Goal: Task Accomplishment & Management: Manage account settings

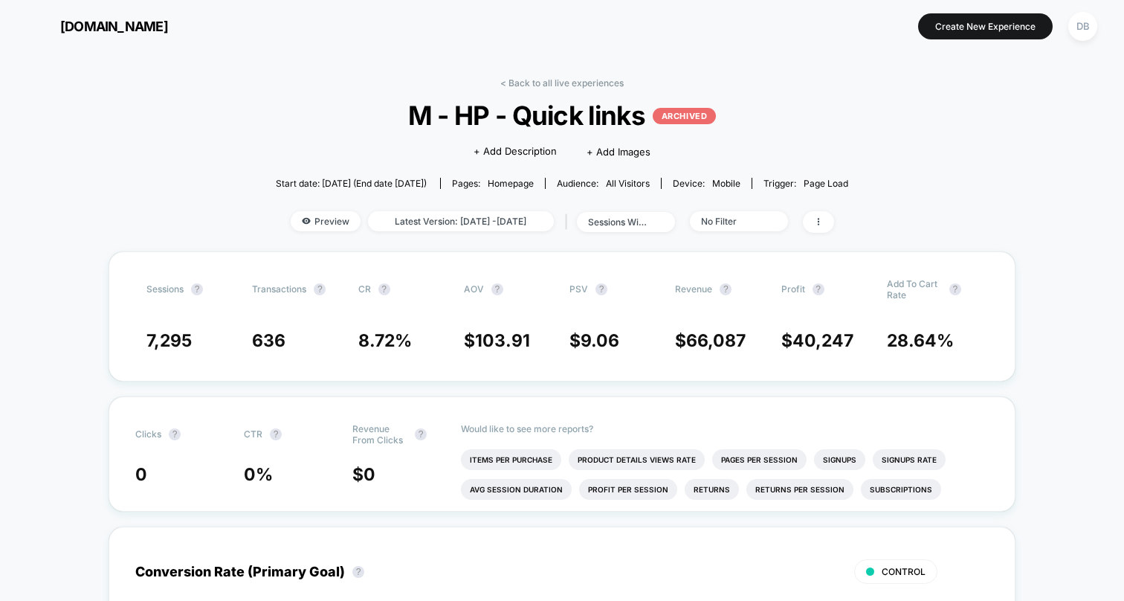
click at [168, 30] on span "[DOMAIN_NAME]" at bounding box center [114, 27] width 108 height 16
click at [121, 24] on span "[DOMAIN_NAME]" at bounding box center [114, 27] width 108 height 16
click at [172, 16] on button "[DOMAIN_NAME] [URL][DOMAIN_NAME]" at bounding box center [97, 26] width 150 height 24
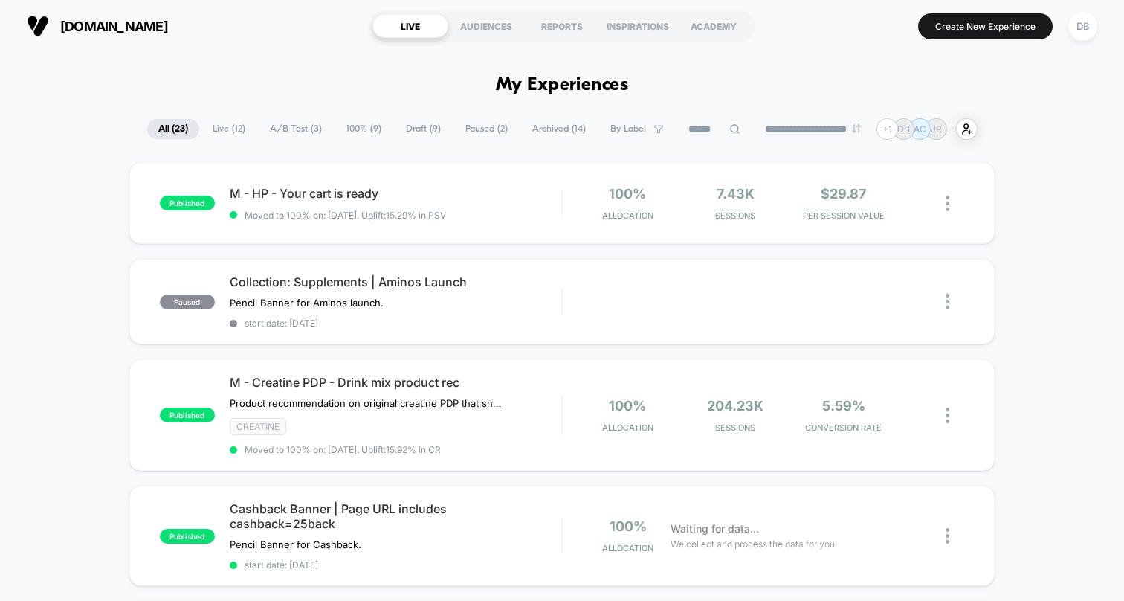
click at [301, 127] on span "A/B Test ( 3 )" at bounding box center [296, 129] width 74 height 20
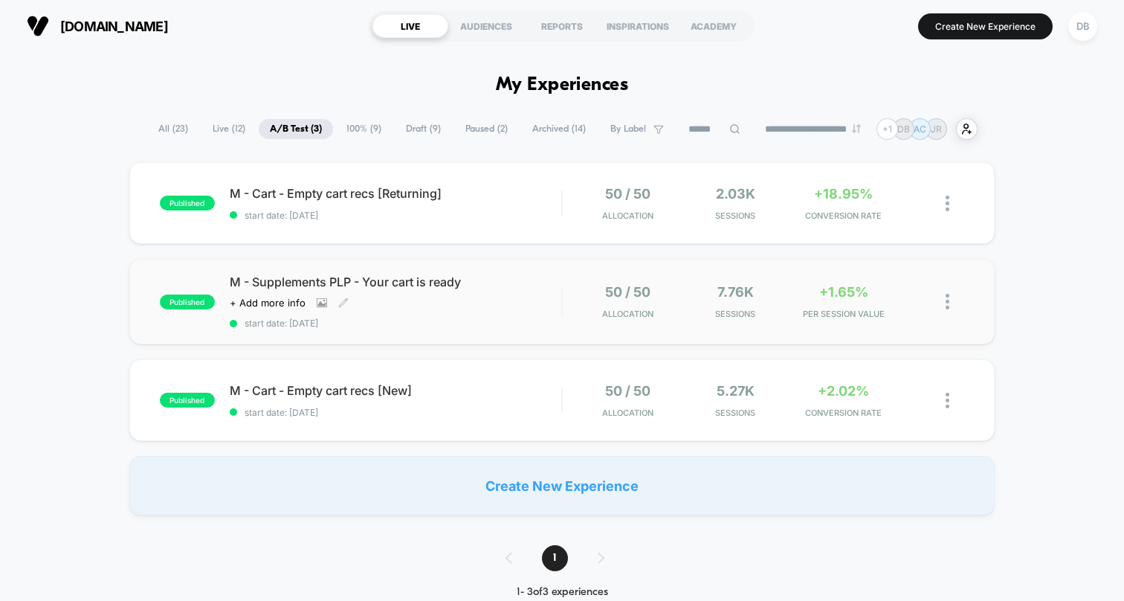
click at [390, 279] on span "M - Supplements PLP - Your cart is ready" at bounding box center [396, 281] width 332 height 15
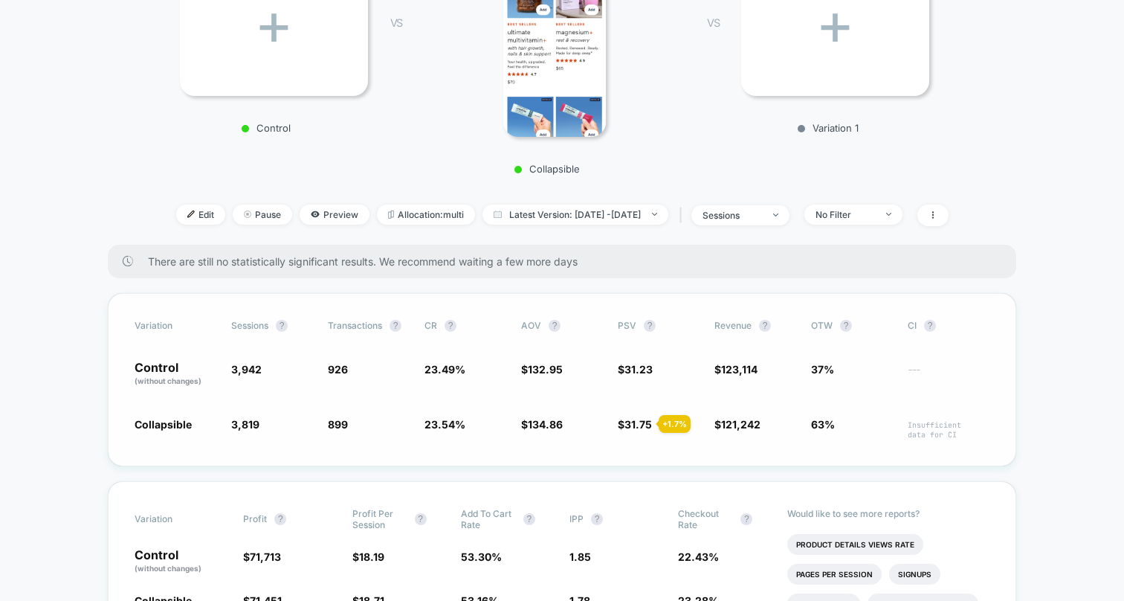
scroll to position [357, 0]
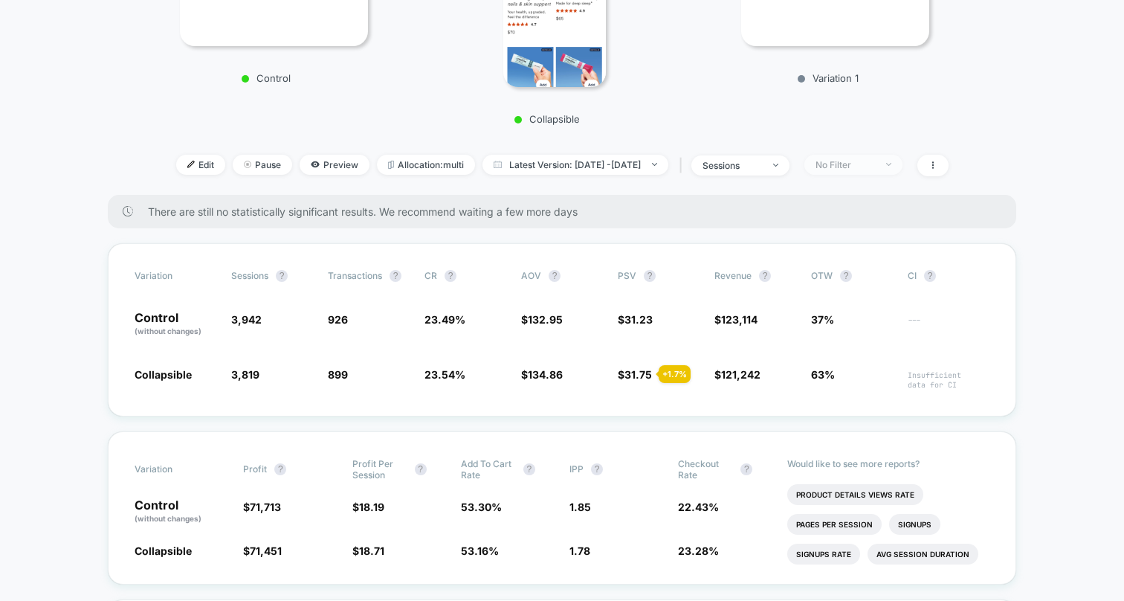
click at [887, 155] on span "No Filter" at bounding box center [853, 165] width 98 height 20
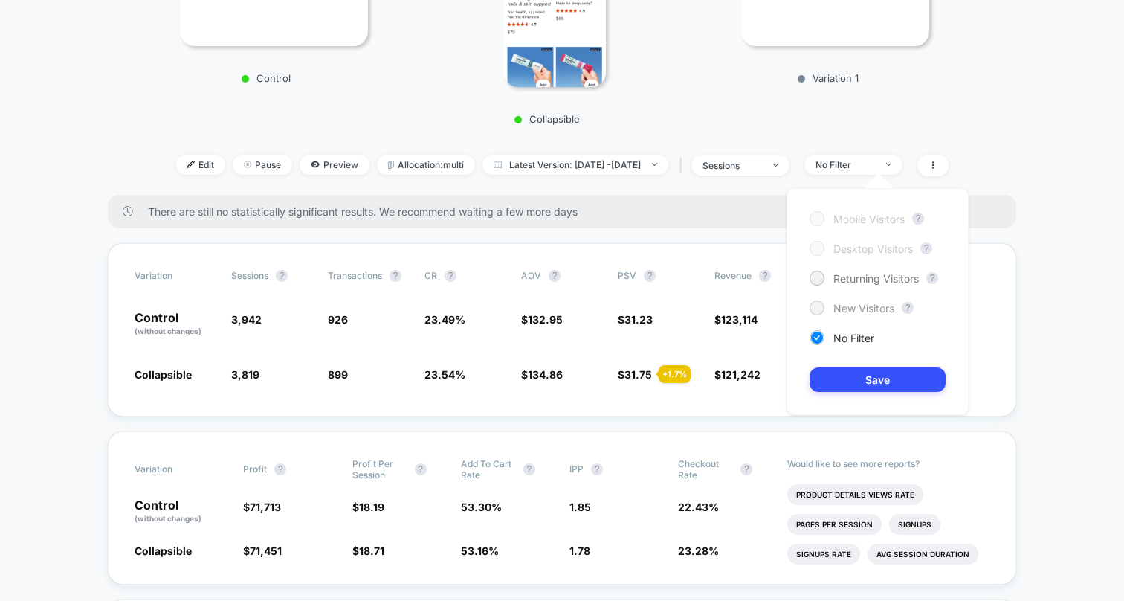
click at [861, 310] on span "New Visitors" at bounding box center [863, 308] width 61 height 13
click at [856, 381] on button "Save" at bounding box center [878, 379] width 136 height 25
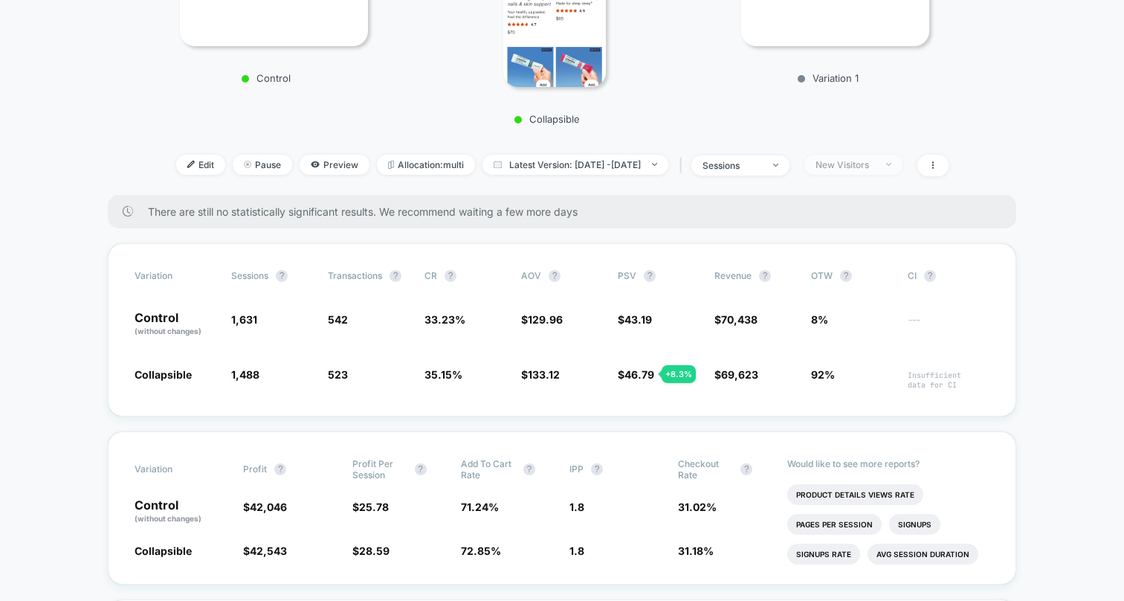
click at [856, 161] on div "New Visitors" at bounding box center [845, 164] width 59 height 11
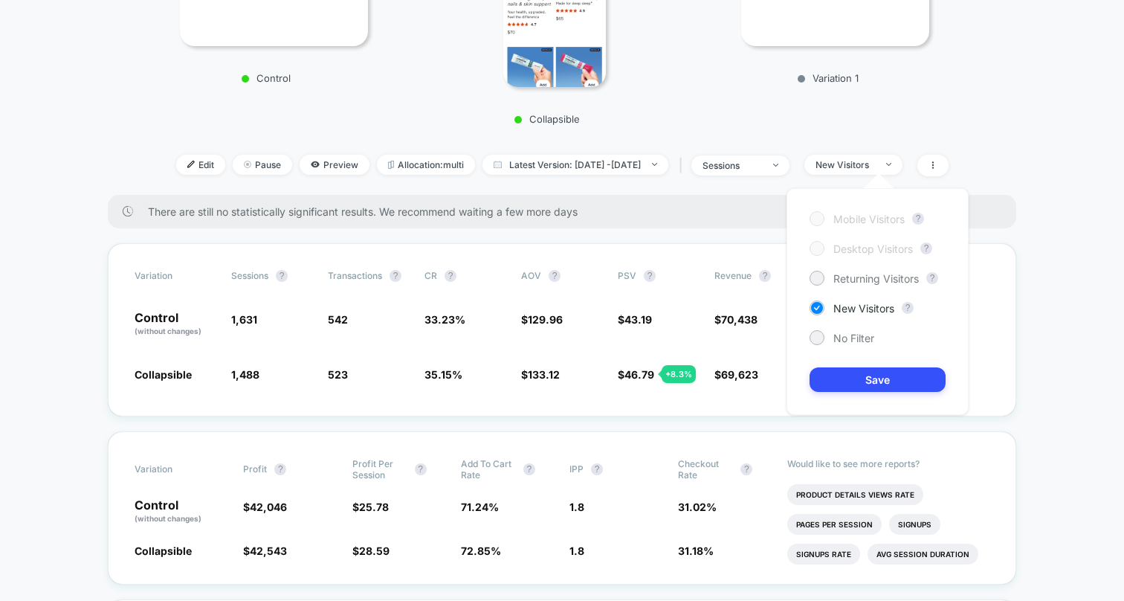
click at [845, 268] on div "Mobile Visitors ? Desktop Visitors ? Returning Visitors ? New Visitors ? No Fil…" at bounding box center [878, 301] width 182 height 227
click at [848, 280] on span "Returning Visitors" at bounding box center [876, 278] width 86 height 13
click at [846, 380] on button "Save" at bounding box center [878, 379] width 136 height 25
